Goal: Task Accomplishment & Management: Use online tool/utility

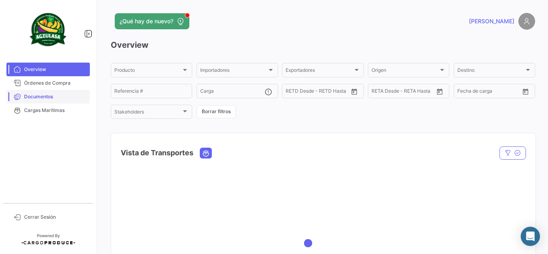
drag, startPoint x: 61, startPoint y: 99, endPoint x: 58, endPoint y: 103, distance: 4.6
click at [61, 100] on link "Documentos" at bounding box center [47, 97] width 83 height 14
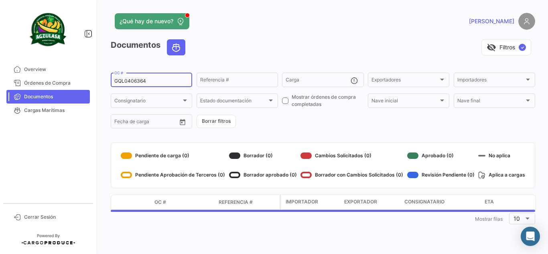
drag, startPoint x: 156, startPoint y: 81, endPoint x: 0, endPoint y: 81, distance: 156.1
click at [0, 81] on mat-sidenav-container "Overview Órdenes de Compra Documentos Cargas Marítimas Cerrar Sesión ¿Qué hay d…" at bounding box center [274, 127] width 548 height 254
paste input "UNIECPBO25330062"
type input "UNIECPBO25330062"
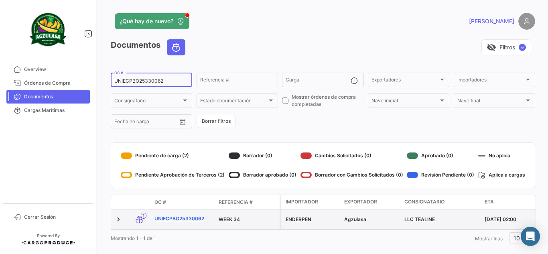
click at [187, 220] on link "UNIECPBO25330062" at bounding box center [183, 218] width 58 height 7
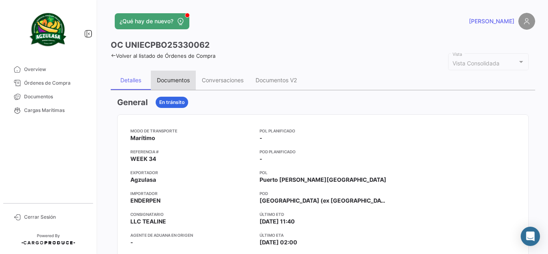
click at [170, 76] on div "Documentos" at bounding box center [173, 80] width 45 height 19
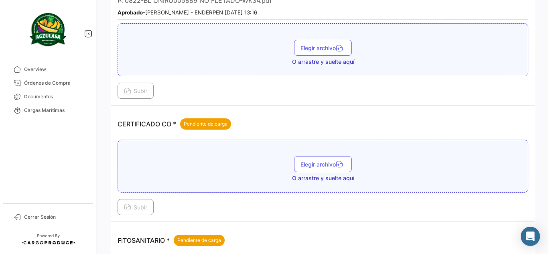
scroll to position [160, 0]
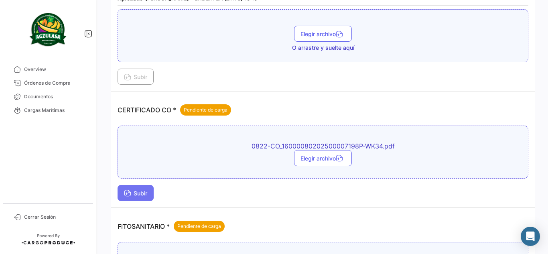
click at [145, 191] on span "Subir" at bounding box center [135, 193] width 23 height 7
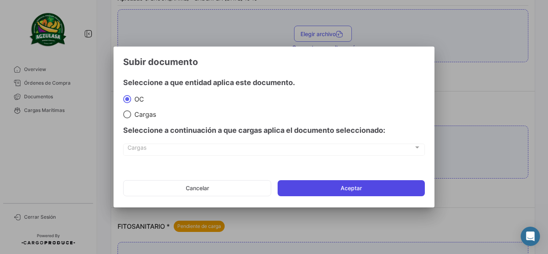
click at [337, 190] on button "Aceptar" at bounding box center [351, 188] width 147 height 16
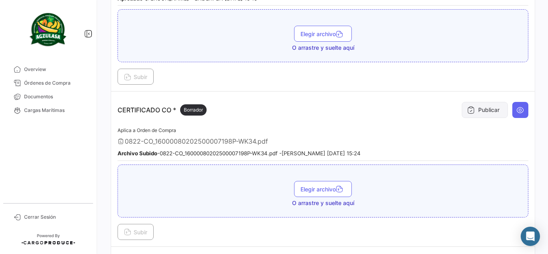
click at [489, 113] on button "Publicar" at bounding box center [485, 110] width 46 height 16
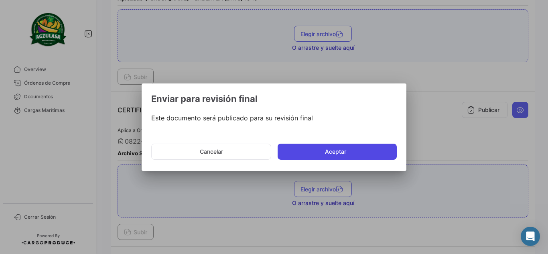
click at [332, 151] on button "Aceptar" at bounding box center [337, 152] width 119 height 16
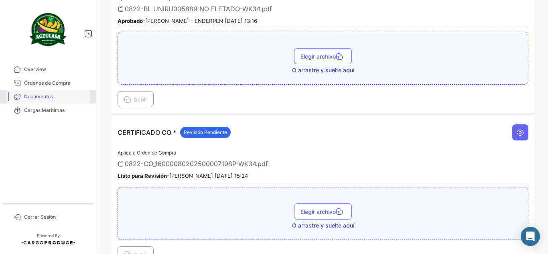
click at [53, 95] on span "Documentos" at bounding box center [55, 96] width 63 height 7
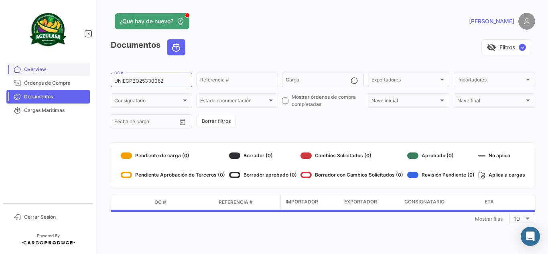
drag, startPoint x: 177, startPoint y: 79, endPoint x: 57, endPoint y: 75, distance: 120.0
click at [57, 75] on mat-sidenav-container "Overview Órdenes de Compra Documentos Cargas Marítimas Cerrar Sesión ¿Qué hay d…" at bounding box center [274, 127] width 548 height 254
paste input "40057"
type input "UNIECPBO25340057"
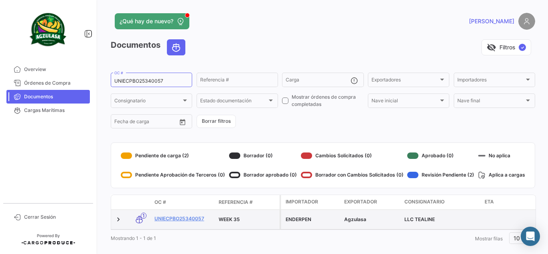
click at [193, 223] on div "UNIECPBO25340057" at bounding box center [183, 219] width 58 height 9
click at [199, 219] on link "UNIECPBO25340057" at bounding box center [183, 218] width 58 height 7
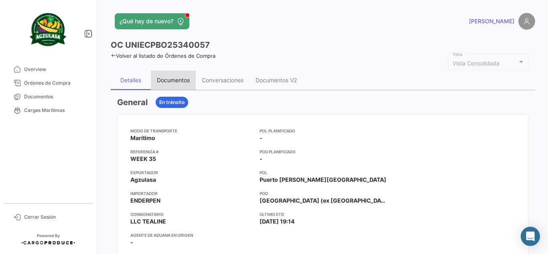
click at [175, 76] on div "Documentos" at bounding box center [173, 80] width 45 height 19
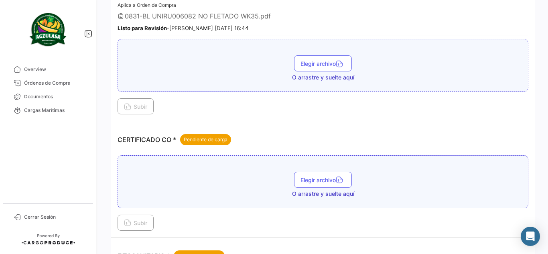
scroll to position [160, 0]
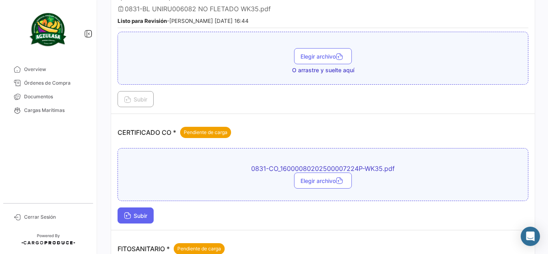
click at [150, 213] on button "Subir" at bounding box center [136, 215] width 36 height 16
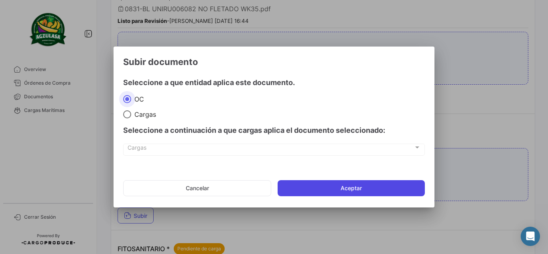
click at [402, 191] on button "Aceptar" at bounding box center [351, 188] width 147 height 16
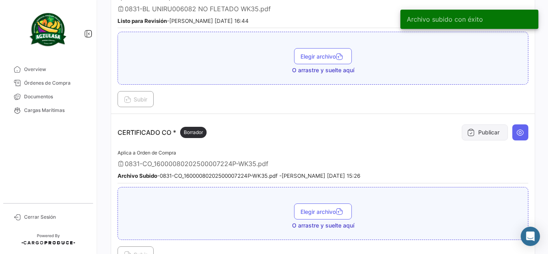
click at [479, 132] on button "Publicar" at bounding box center [485, 132] width 46 height 16
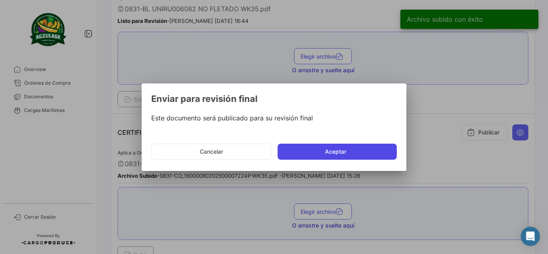
click at [301, 145] on button "Aceptar" at bounding box center [337, 152] width 119 height 16
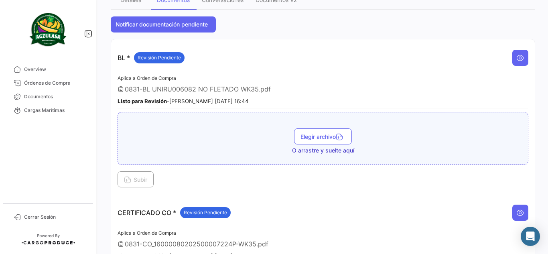
scroll to position [201, 0]
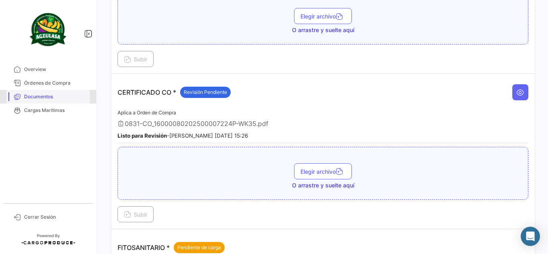
click at [62, 91] on link "Documentos" at bounding box center [47, 97] width 83 height 14
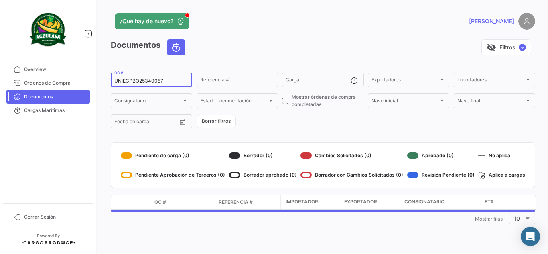
click at [168, 82] on input "UNIECPBO25340057" at bounding box center [151, 81] width 74 height 6
drag, startPoint x: 168, startPoint y: 82, endPoint x: 48, endPoint y: 84, distance: 120.4
click at [48, 84] on mat-sidenav-container "Overview Órdenes de Compra Documentos Cargas Marítimas Cerrar Sesión ¿Qué hay d…" at bounding box center [274, 127] width 548 height 254
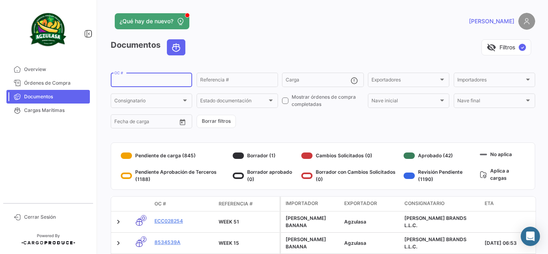
paste input "GQL0410894"
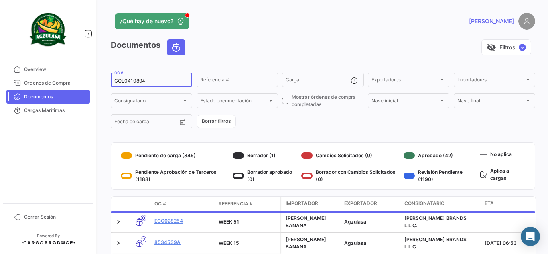
type input "GQL0410894"
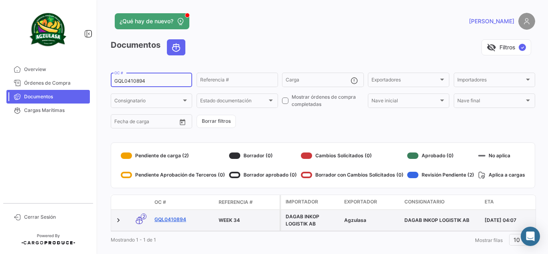
click at [173, 221] on link "GQL0410894" at bounding box center [183, 219] width 58 height 7
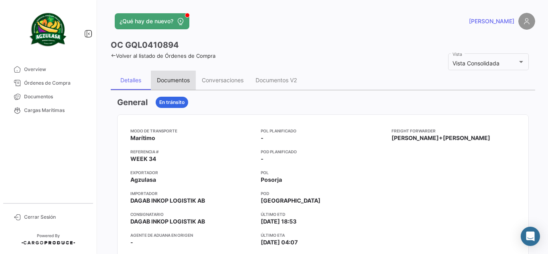
drag, startPoint x: 154, startPoint y: 77, endPoint x: 158, endPoint y: 79, distance: 4.5
click at [156, 78] on div "Documentos" at bounding box center [173, 80] width 45 height 19
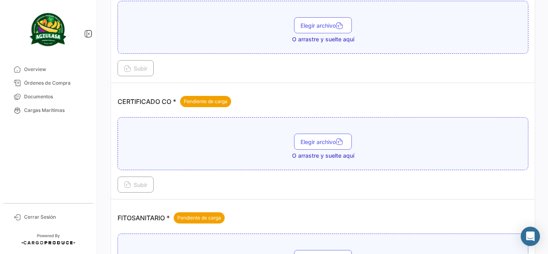
scroll to position [201, 0]
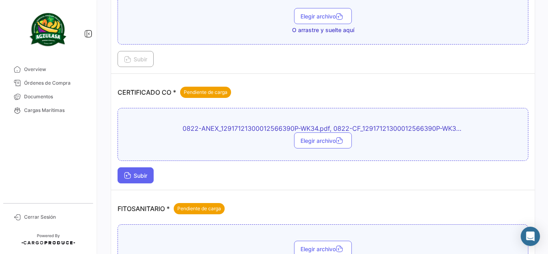
click at [147, 175] on span "Subir" at bounding box center [135, 175] width 23 height 7
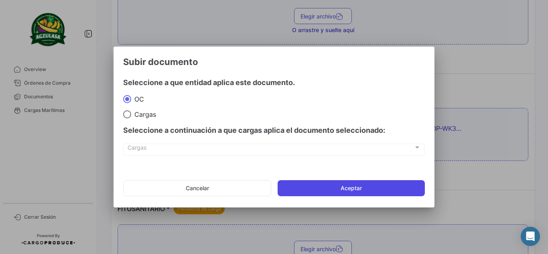
click at [319, 190] on button "Aceptar" at bounding box center [351, 188] width 147 height 16
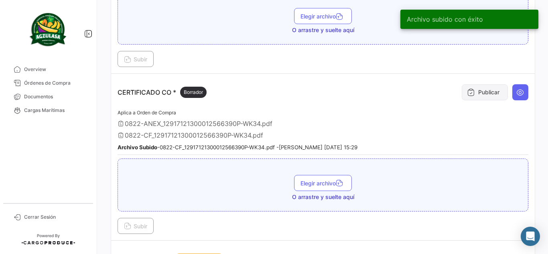
click at [489, 88] on button "Publicar" at bounding box center [485, 92] width 46 height 16
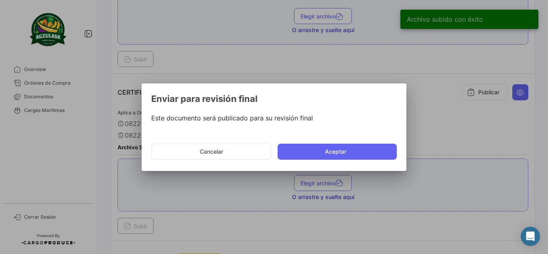
click at [382, 143] on mat-dialog-actions "Cancelar Aceptar" at bounding box center [274, 151] width 246 height 27
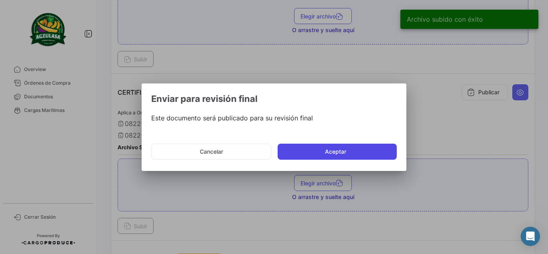
click at [382, 150] on button "Aceptar" at bounding box center [337, 152] width 119 height 16
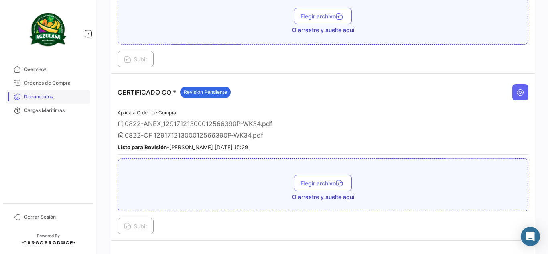
drag, startPoint x: 69, startPoint y: 95, endPoint x: 68, endPoint y: 91, distance: 4.1
click at [69, 95] on span "Documentos" at bounding box center [55, 96] width 63 height 7
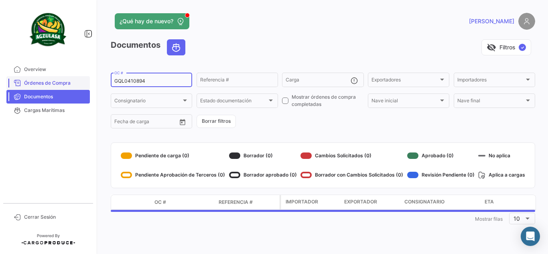
drag, startPoint x: 157, startPoint y: 79, endPoint x: 82, endPoint y: 83, distance: 75.5
click at [82, 83] on mat-sidenav-container "Overview Órdenes de Compra Documentos Cargas Marítimas Cerrar Sesión ¿Qué hay d…" at bounding box center [274, 127] width 548 height 254
paste input "EBKG13920282"
type input "EBKG13920282"
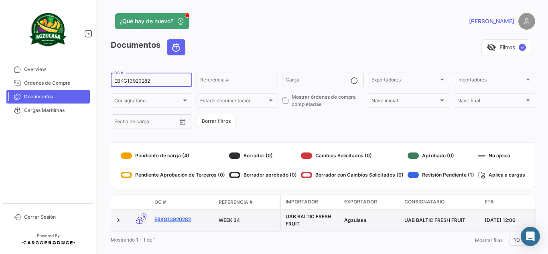
click at [183, 219] on link "EBKG13920282" at bounding box center [183, 219] width 58 height 7
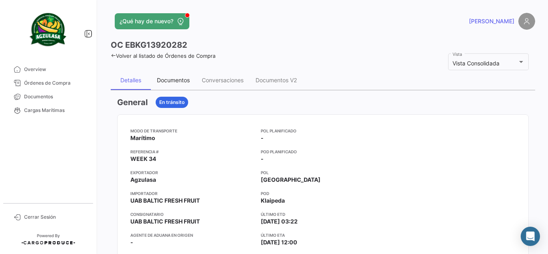
click at [183, 81] on div "Documentos" at bounding box center [173, 80] width 33 height 7
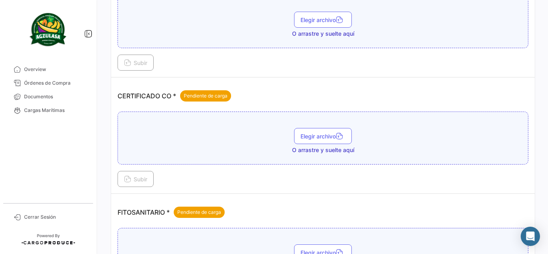
scroll to position [241, 0]
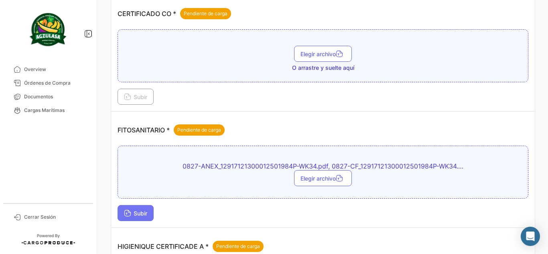
click at [132, 211] on span "Subir" at bounding box center [135, 213] width 23 height 7
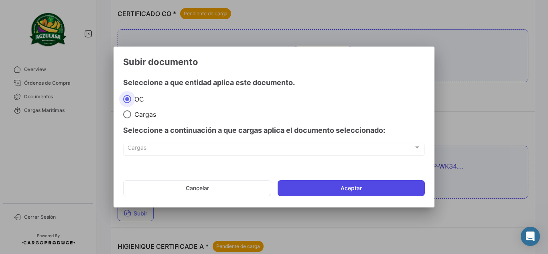
click at [404, 187] on button "Aceptar" at bounding box center [351, 188] width 147 height 16
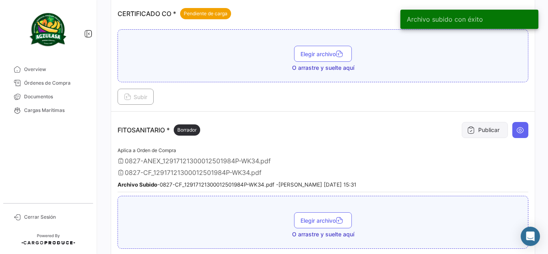
click at [475, 134] on button "Publicar" at bounding box center [485, 130] width 46 height 16
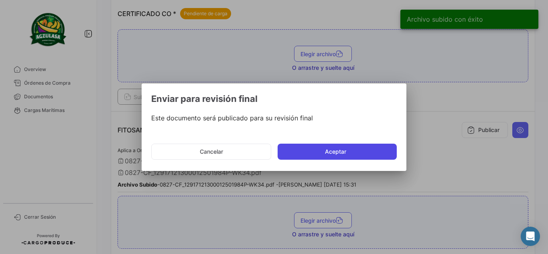
click at [337, 150] on button "Aceptar" at bounding box center [337, 152] width 119 height 16
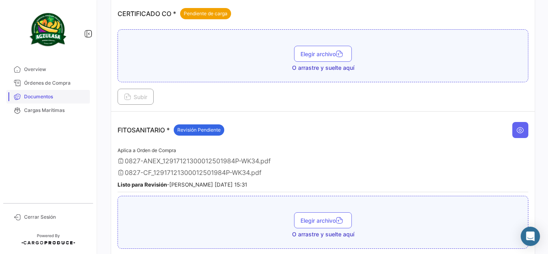
click at [57, 101] on link "Documentos" at bounding box center [47, 97] width 83 height 14
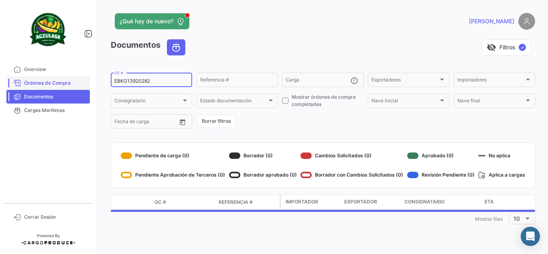
drag, startPoint x: 143, startPoint y: 78, endPoint x: 88, endPoint y: 76, distance: 55.0
click at [88, 76] on mat-sidenav-container "Overview Órdenes de Compra Documentos Cargas Marítimas Cerrar Sesión ¿Qué hay d…" at bounding box center [274, 127] width 548 height 254
paste input "GQL041082"
type input "GQL0410822"
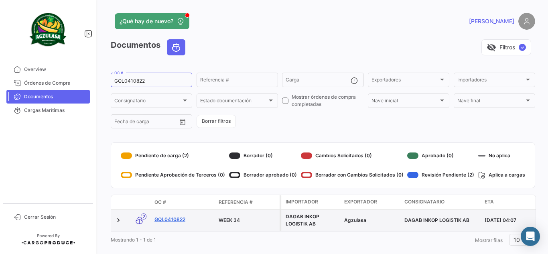
click at [175, 220] on link "GQL0410822" at bounding box center [183, 219] width 58 height 7
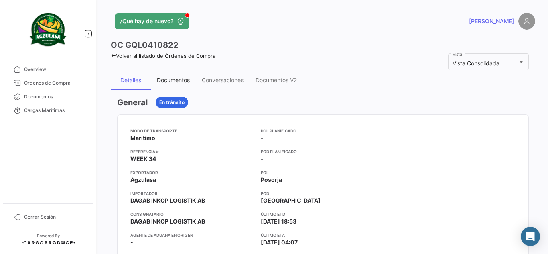
click at [187, 79] on div "Documentos" at bounding box center [173, 80] width 33 height 7
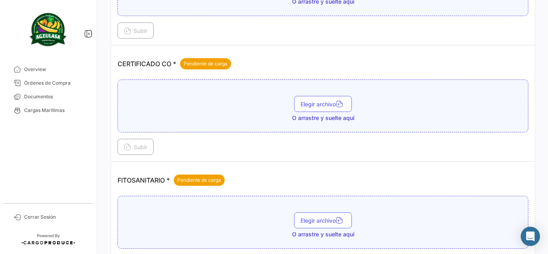
scroll to position [241, 0]
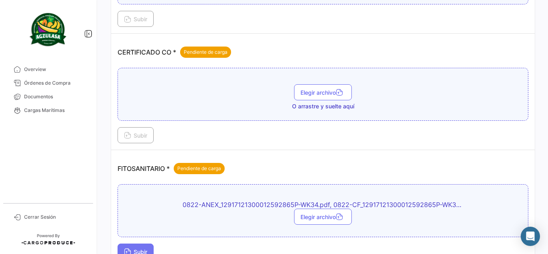
click at [142, 246] on button "Subir" at bounding box center [136, 252] width 36 height 16
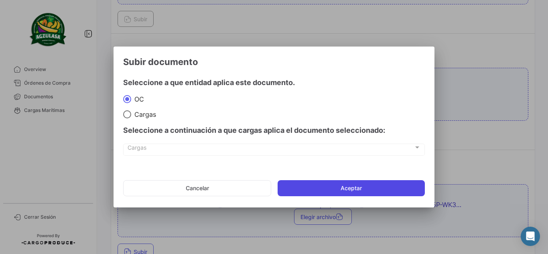
click at [342, 185] on button "Aceptar" at bounding box center [351, 188] width 147 height 16
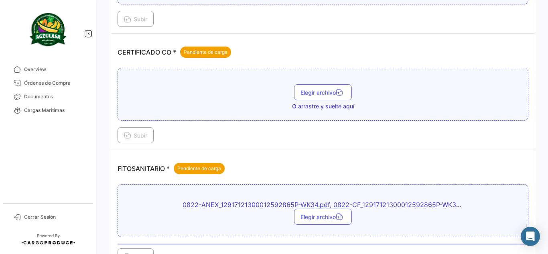
scroll to position [246, 0]
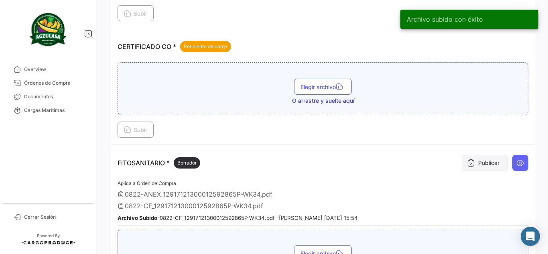
click at [483, 168] on button "Publicar" at bounding box center [485, 163] width 46 height 16
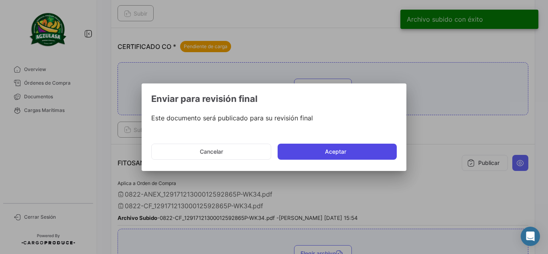
click at [371, 150] on button "Aceptar" at bounding box center [337, 152] width 119 height 16
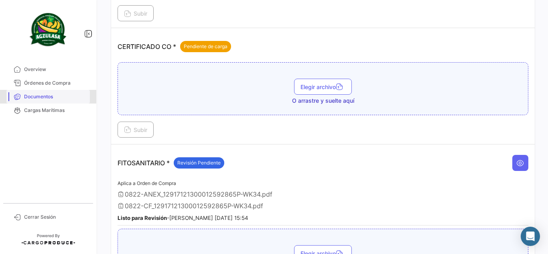
click at [49, 101] on link "Documentos" at bounding box center [47, 97] width 83 height 14
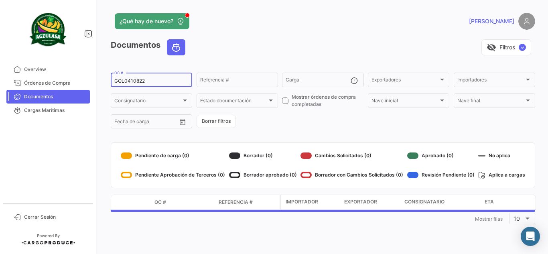
drag, startPoint x: 150, startPoint y: 80, endPoint x: 91, endPoint y: 75, distance: 59.6
click at [91, 75] on mat-sidenav-container "Overview Órdenes de Compra Documentos Cargas Marítimas Cerrar Sesión ¿Qué hay d…" at bounding box center [274, 127] width 548 height 254
